Goal: Information Seeking & Learning: Check status

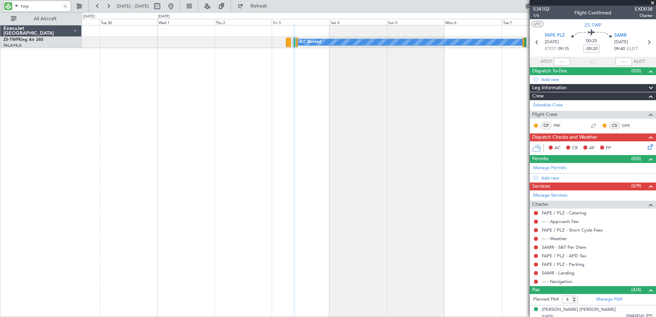
scroll to position [50, 0]
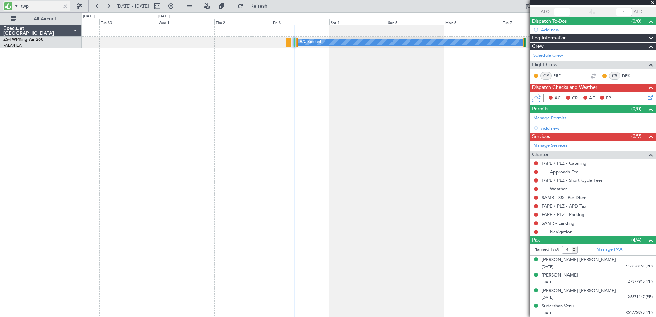
click at [14, 5] on span at bounding box center [16, 5] width 8 height 9
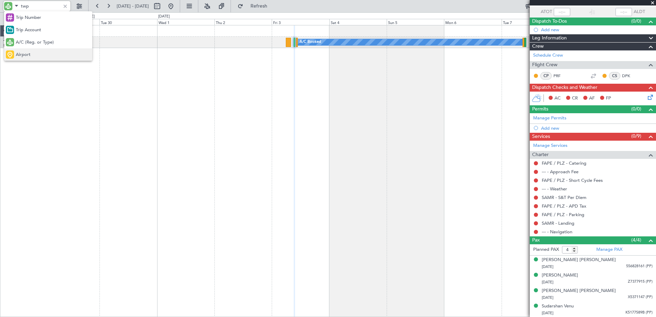
click at [31, 53] on div "Airport" at bounding box center [48, 54] width 88 height 12
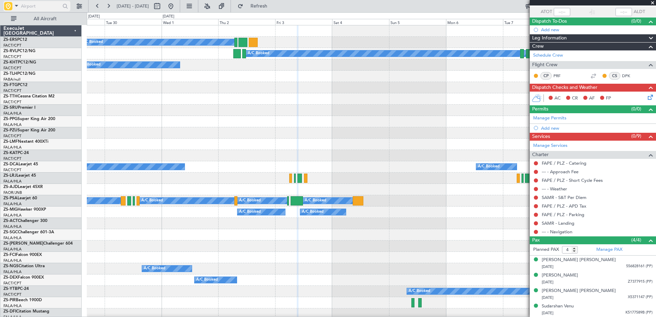
click at [34, 7] on input "text" at bounding box center [40, 6] width 39 height 10
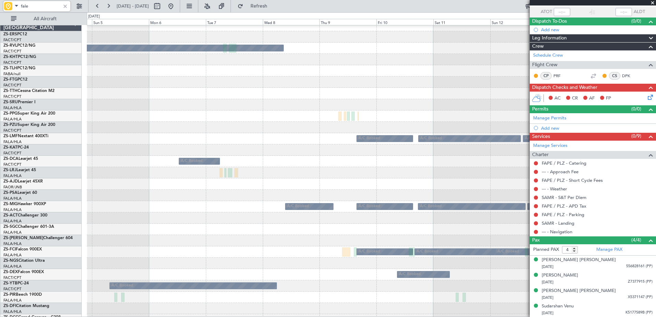
click at [80, 148] on div "A/C Booked A/C Booked A/C Booked A/C Booked A/C Booked A/C Booked A/C Booked A/…" at bounding box center [328, 164] width 656 height 305
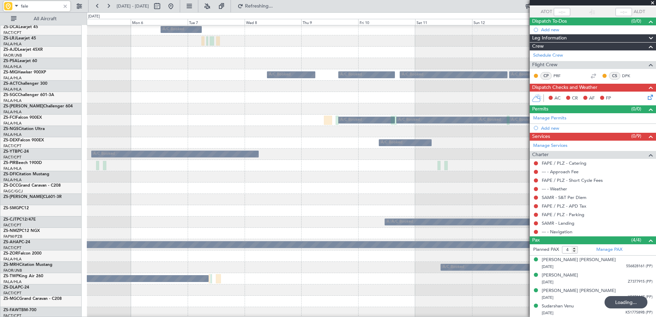
scroll to position [0, 0]
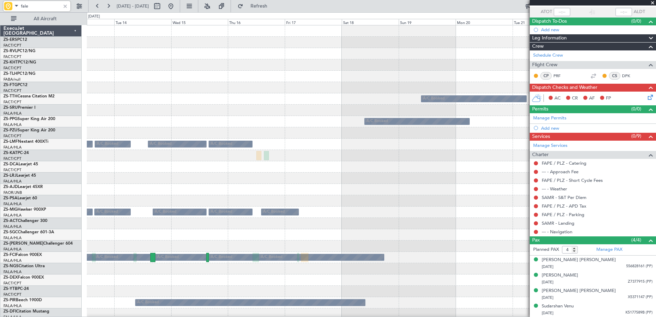
click at [430, 176] on div "A/C Booked A/C Booked A/C Booked A/C Booked A/C Booked A/C Booked A/C Booked A/…" at bounding box center [371, 319] width 569 height 589
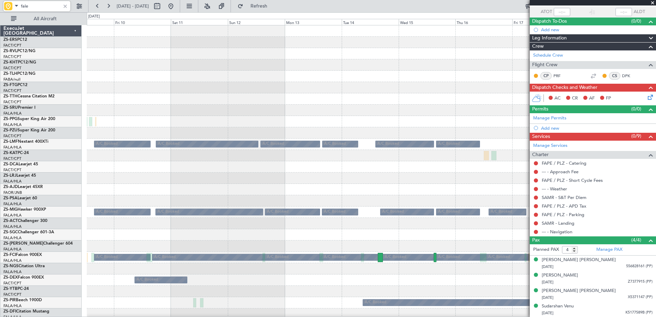
click at [359, 298] on div "A/C Booked A/C Booked A/C Booked A/C Booked A/C Booked A/C Booked A/C Booked A/…" at bounding box center [371, 319] width 569 height 589
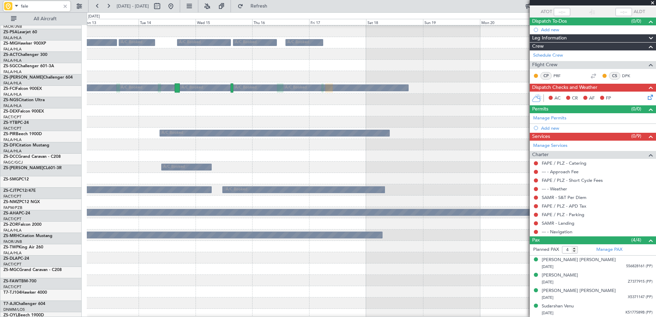
click at [193, 306] on div at bounding box center [371, 303] width 569 height 11
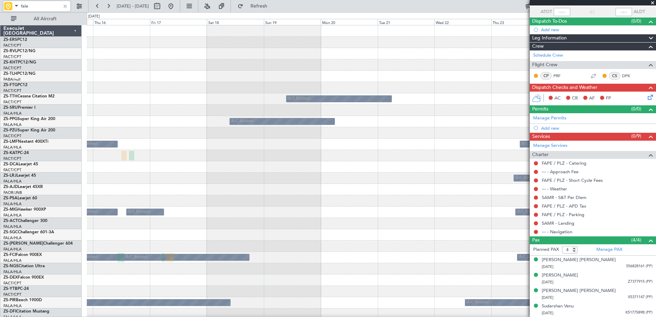
click at [245, 247] on div "A/C Booked A/C Booked A/C Booked A/C Booked A/C Booked A/C Booked A/C Booked A/…" at bounding box center [371, 319] width 569 height 589
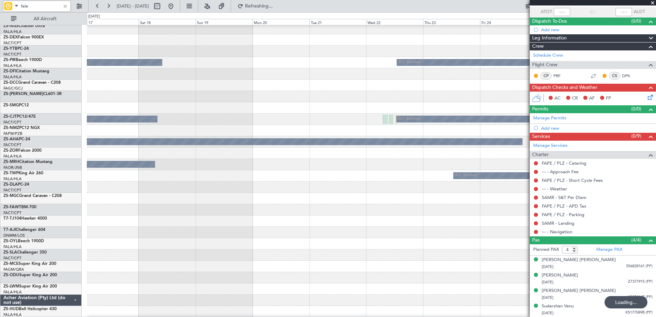
scroll to position [297, 0]
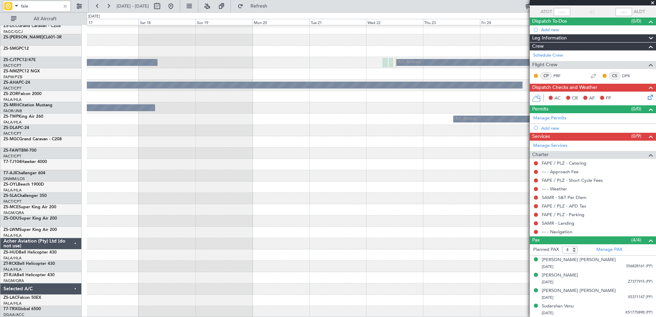
click at [24, 5] on input "fale" at bounding box center [40, 6] width 39 height 10
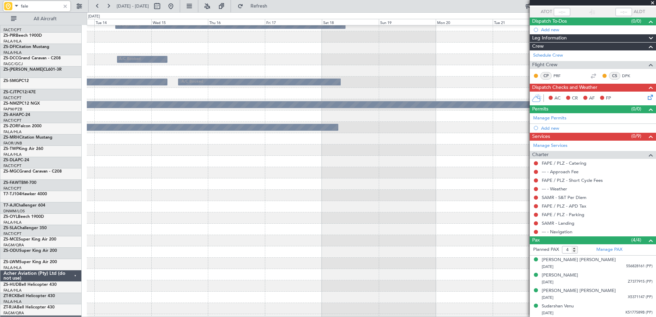
click at [458, 247] on div at bounding box center [371, 240] width 569 height 11
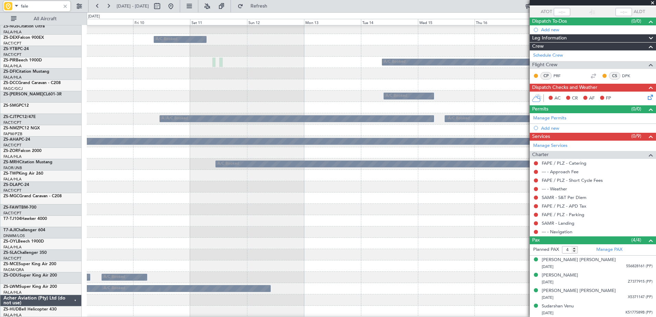
click at [458, 284] on div "A/C Booked A/C Booked A/C Booked" at bounding box center [371, 288] width 569 height 11
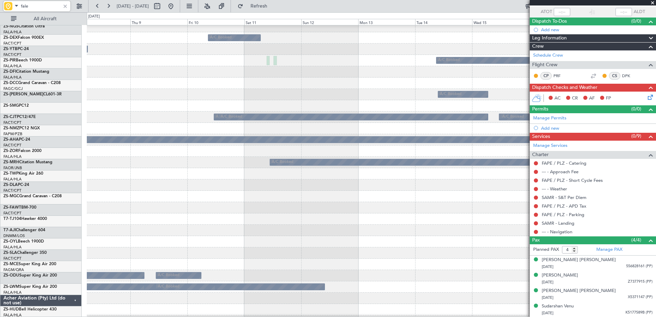
scroll to position [242, 0]
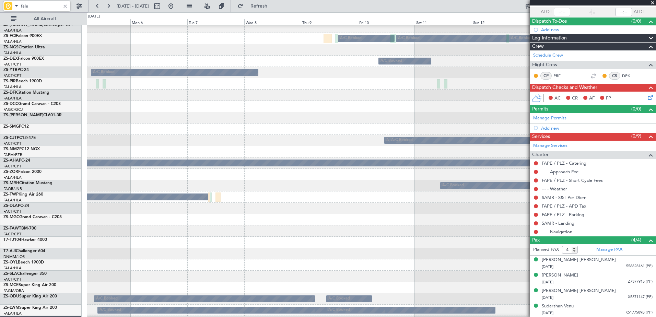
click at [359, 221] on div at bounding box center [371, 219] width 569 height 11
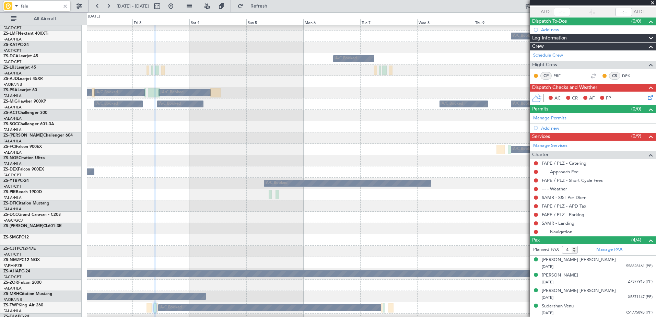
click at [459, 223] on div at bounding box center [371, 217] width 569 height 11
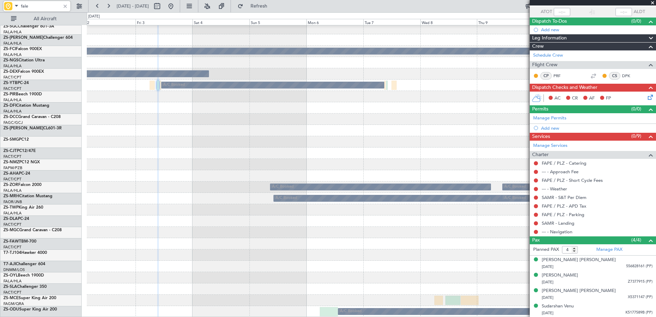
scroll to position [331, 0]
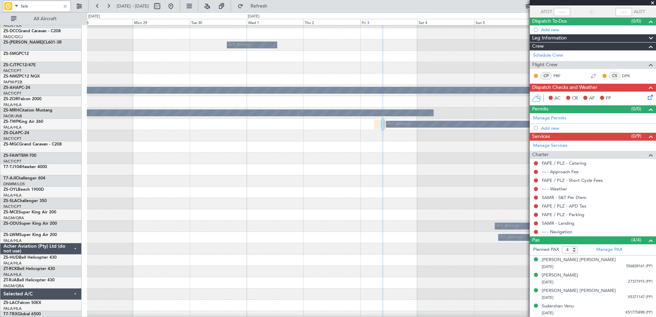
click at [454, 285] on div at bounding box center [371, 282] width 569 height 11
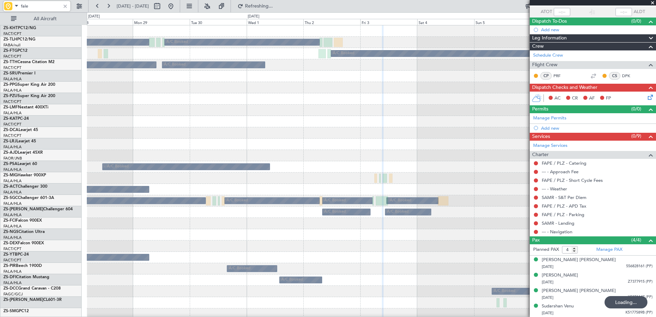
scroll to position [0, 0]
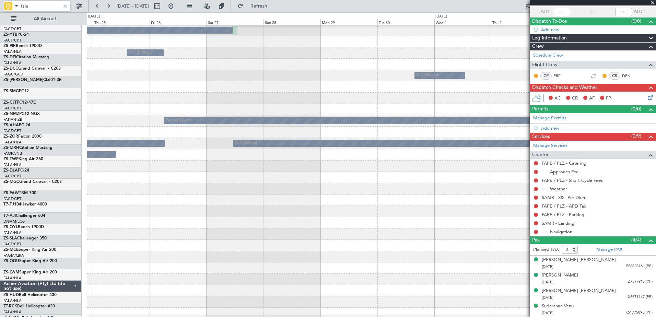
click at [420, 308] on div at bounding box center [371, 302] width 569 height 11
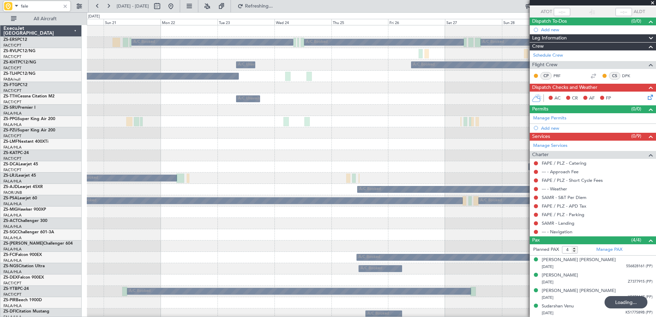
click at [26, 8] on input "fale" at bounding box center [40, 6] width 39 height 10
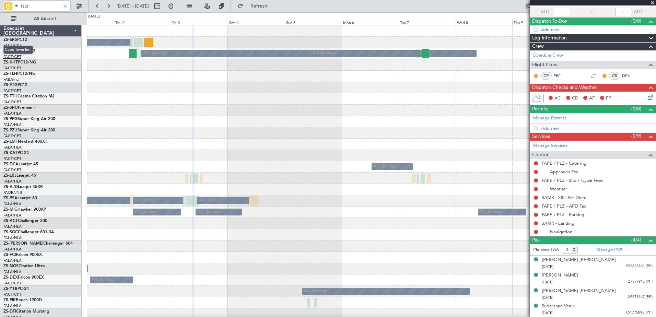
type input "fact"
